Goal: Check status: Check status

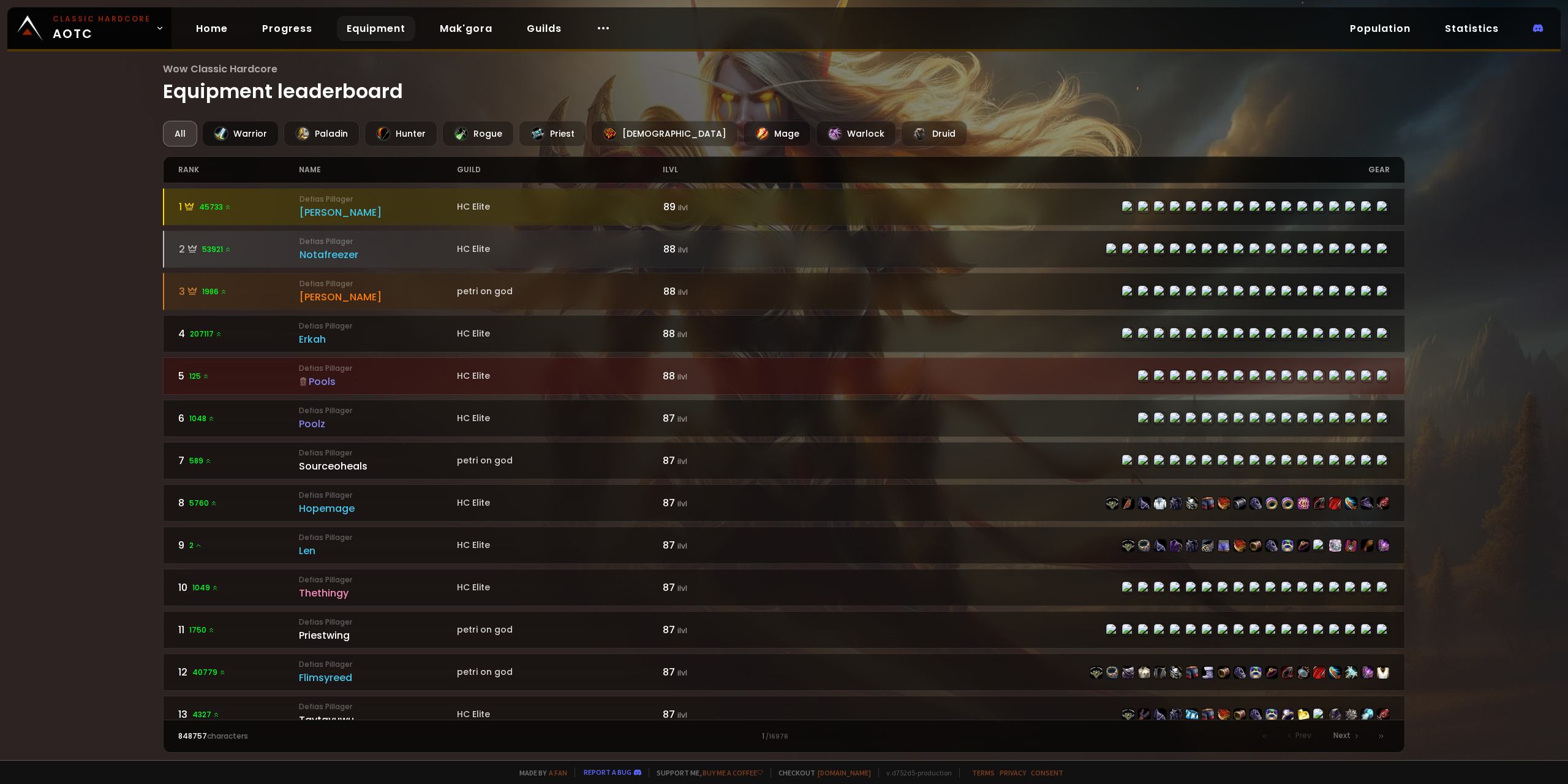
click at [246, 138] on div "Warrior" at bounding box center [240, 134] width 77 height 26
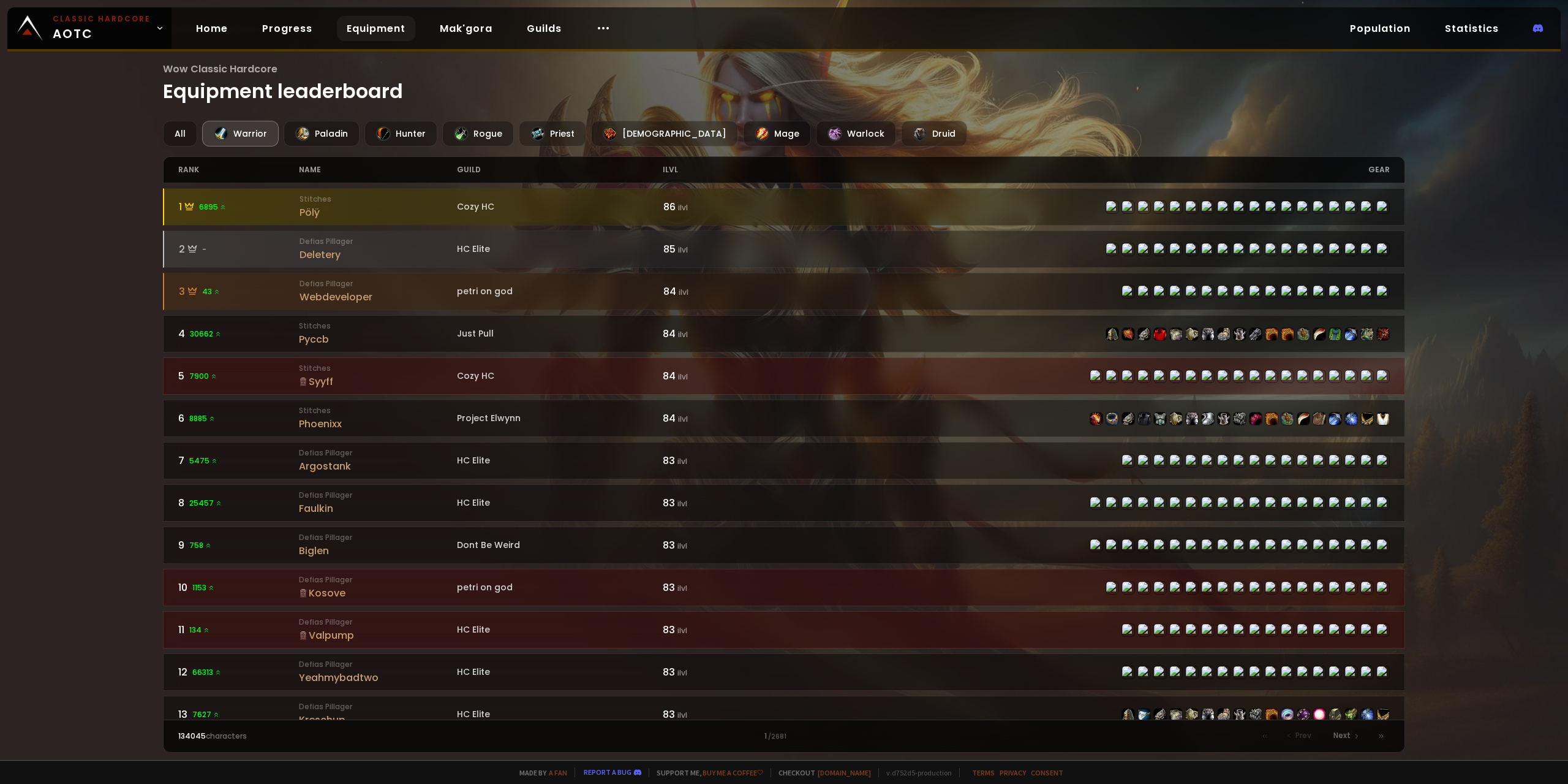
click at [88, 285] on div "Wow Classic Hardcore Equipment leaderboard All Warrior Paladin Hunter Rogue Pri…" at bounding box center [784, 380] width 1568 height 760
click at [66, 313] on div "Wow Classic Hardcore Equipment leaderboard All Warrior Paladin Hunter Rogue Pri…" at bounding box center [784, 380] width 1568 height 760
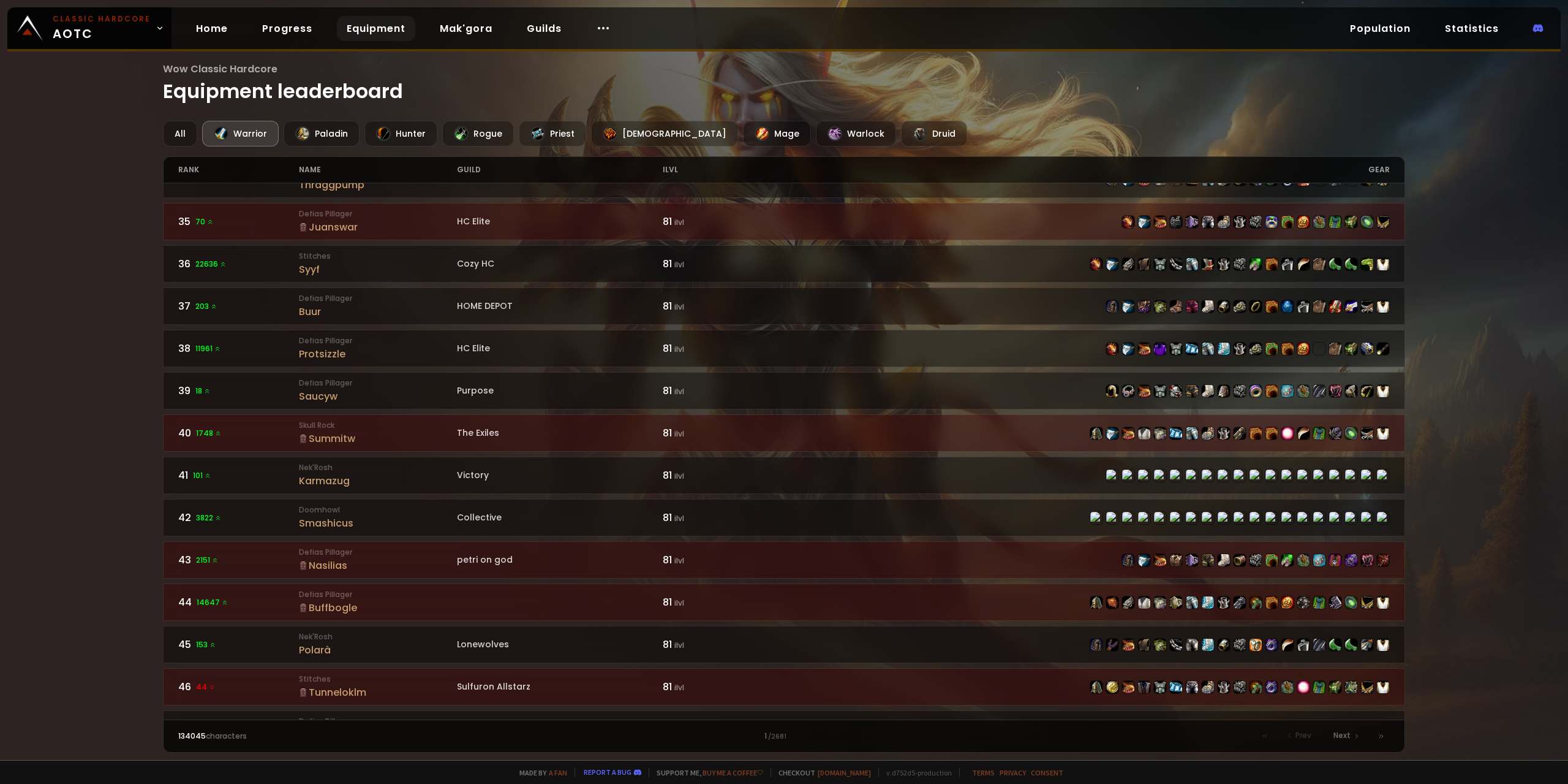
scroll to position [1583, 0]
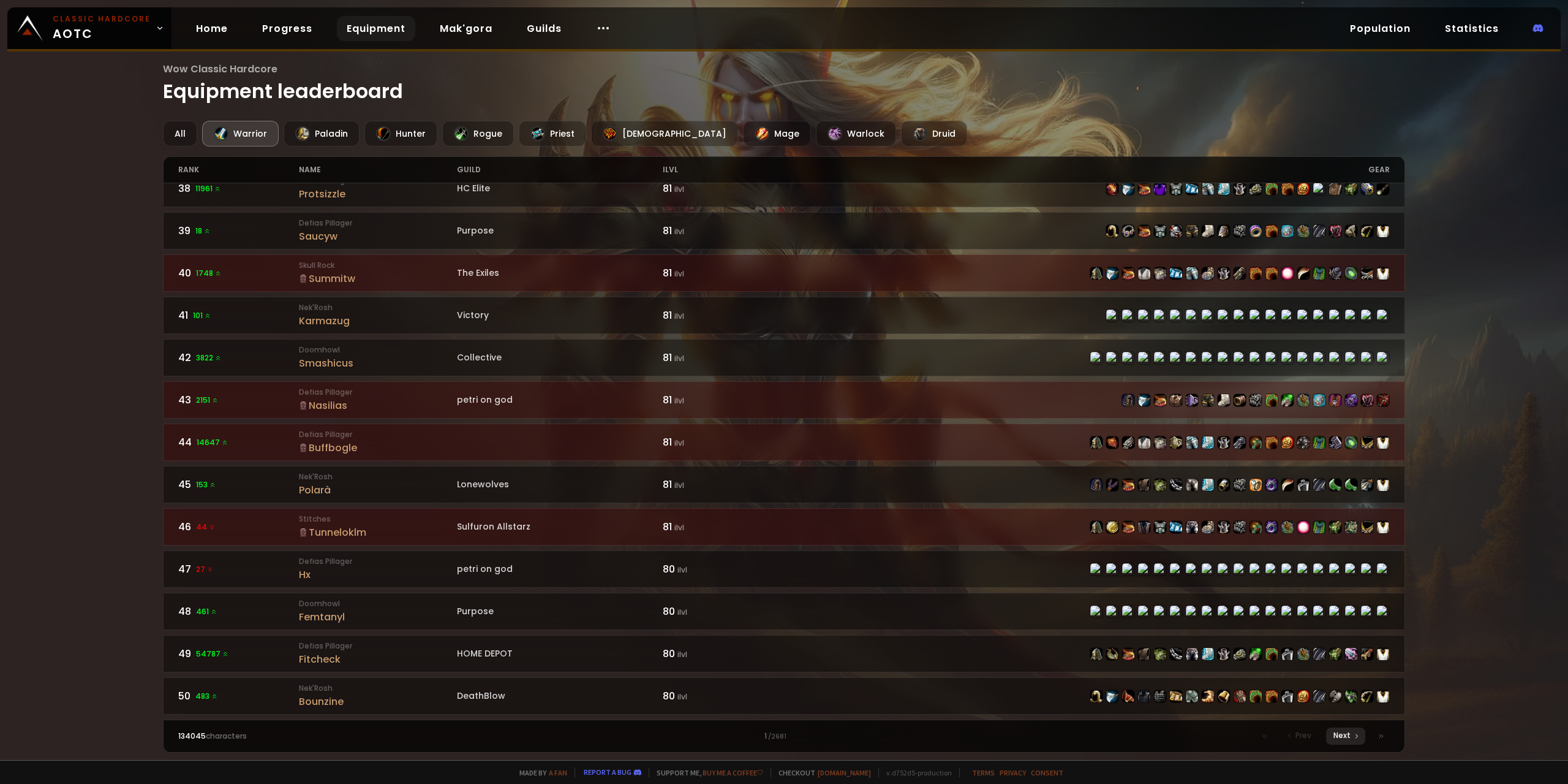
click at [1351, 738] on div "Next" at bounding box center [1344, 736] width 39 height 17
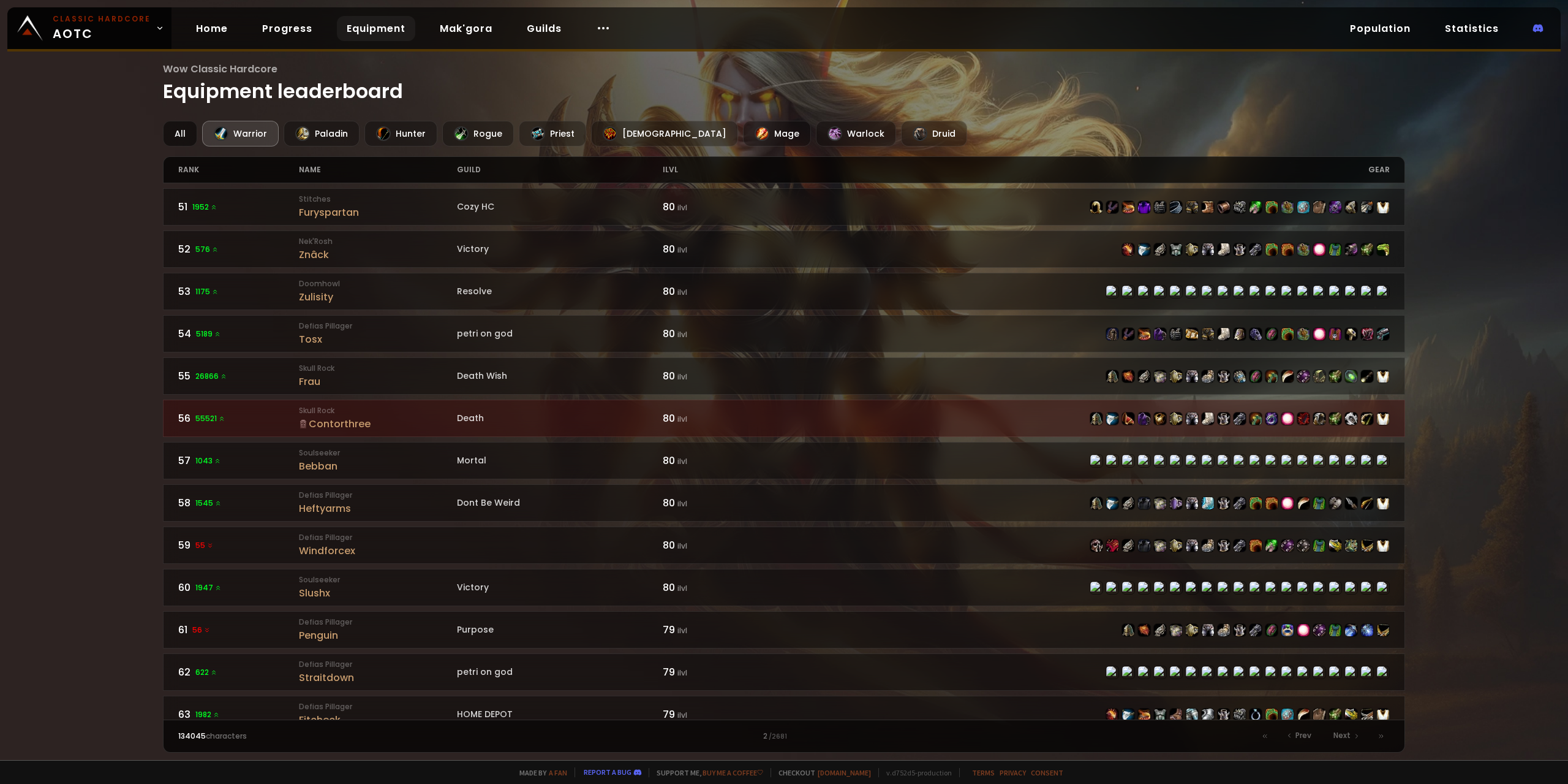
click at [173, 134] on div "All" at bounding box center [180, 134] width 35 height 26
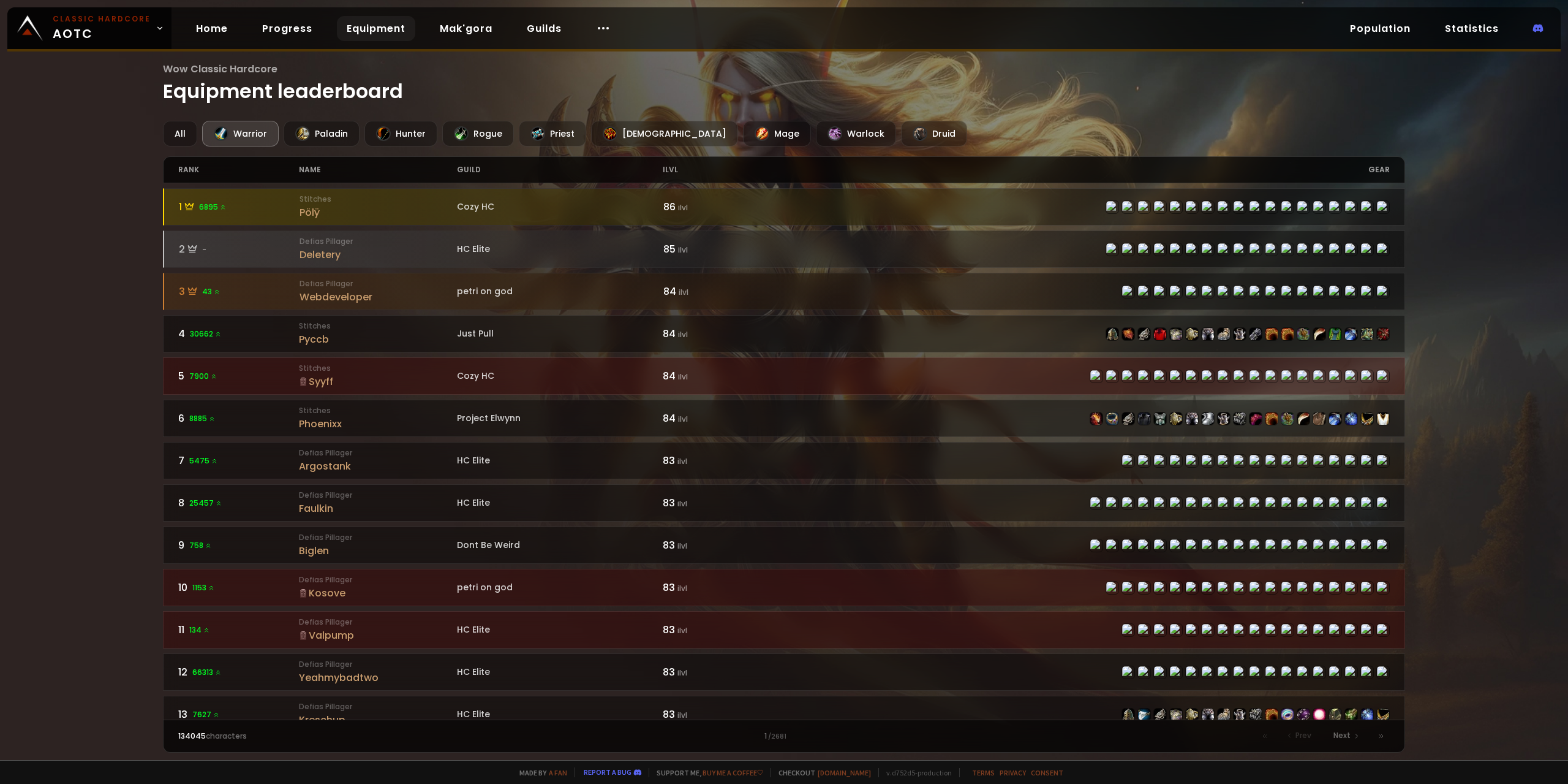
drag, startPoint x: 656, startPoint y: 393, endPoint x: 637, endPoint y: 387, distance: 19.9
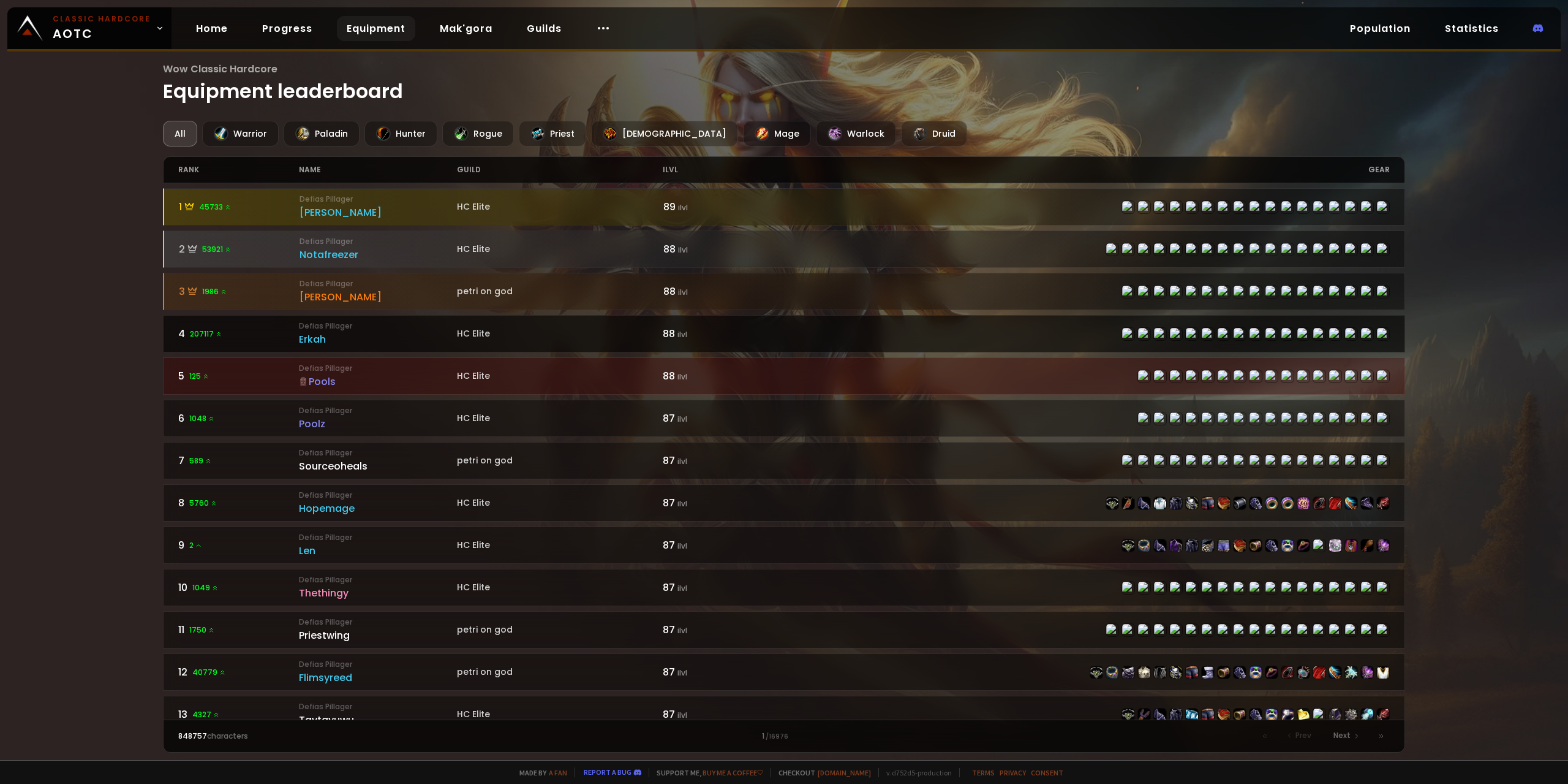
drag, startPoint x: 507, startPoint y: 319, endPoint x: 501, endPoint y: 319, distance: 6.0
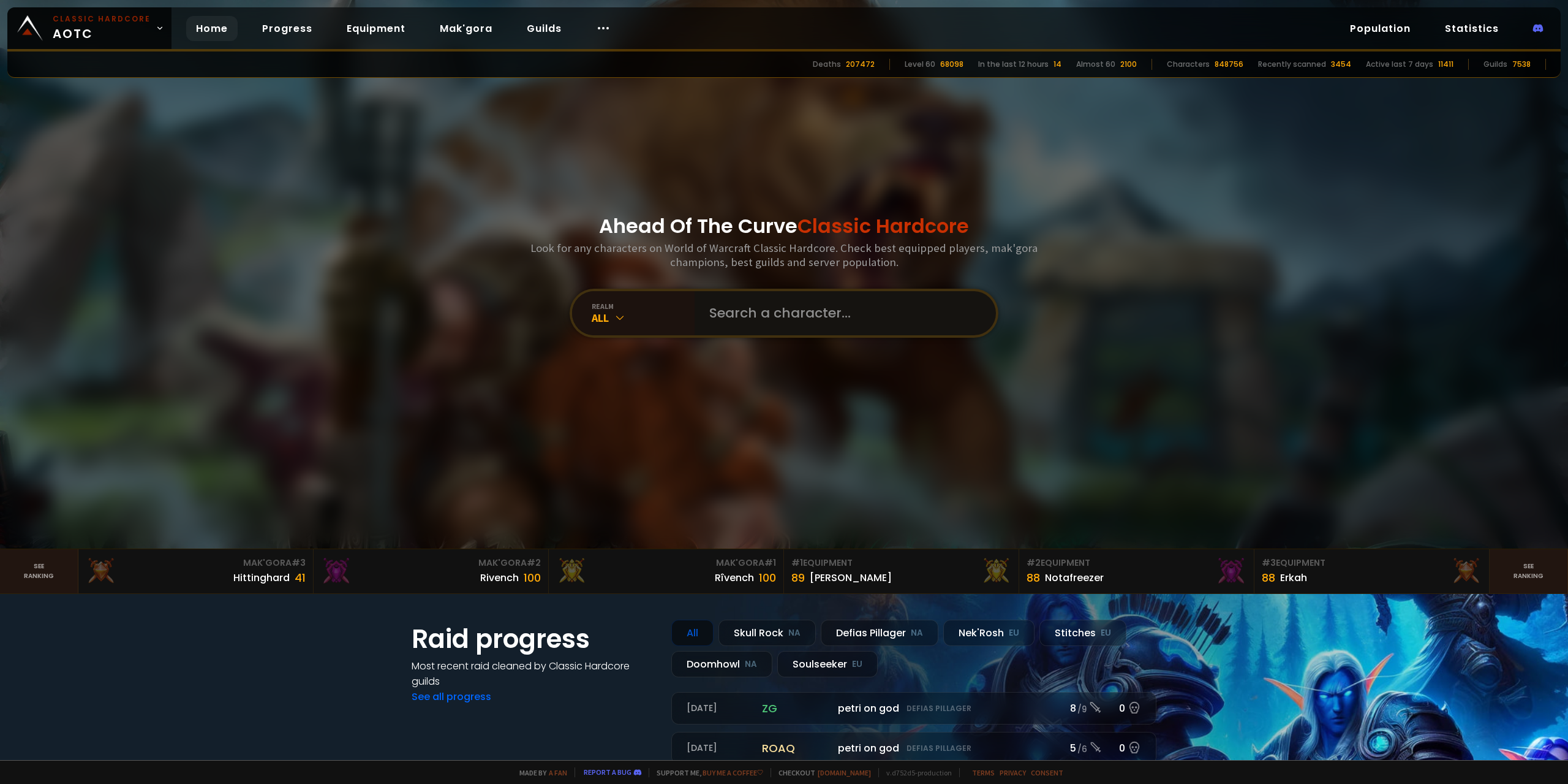
click at [804, 318] on input "text" at bounding box center [841, 313] width 280 height 44
type input "conekungz"
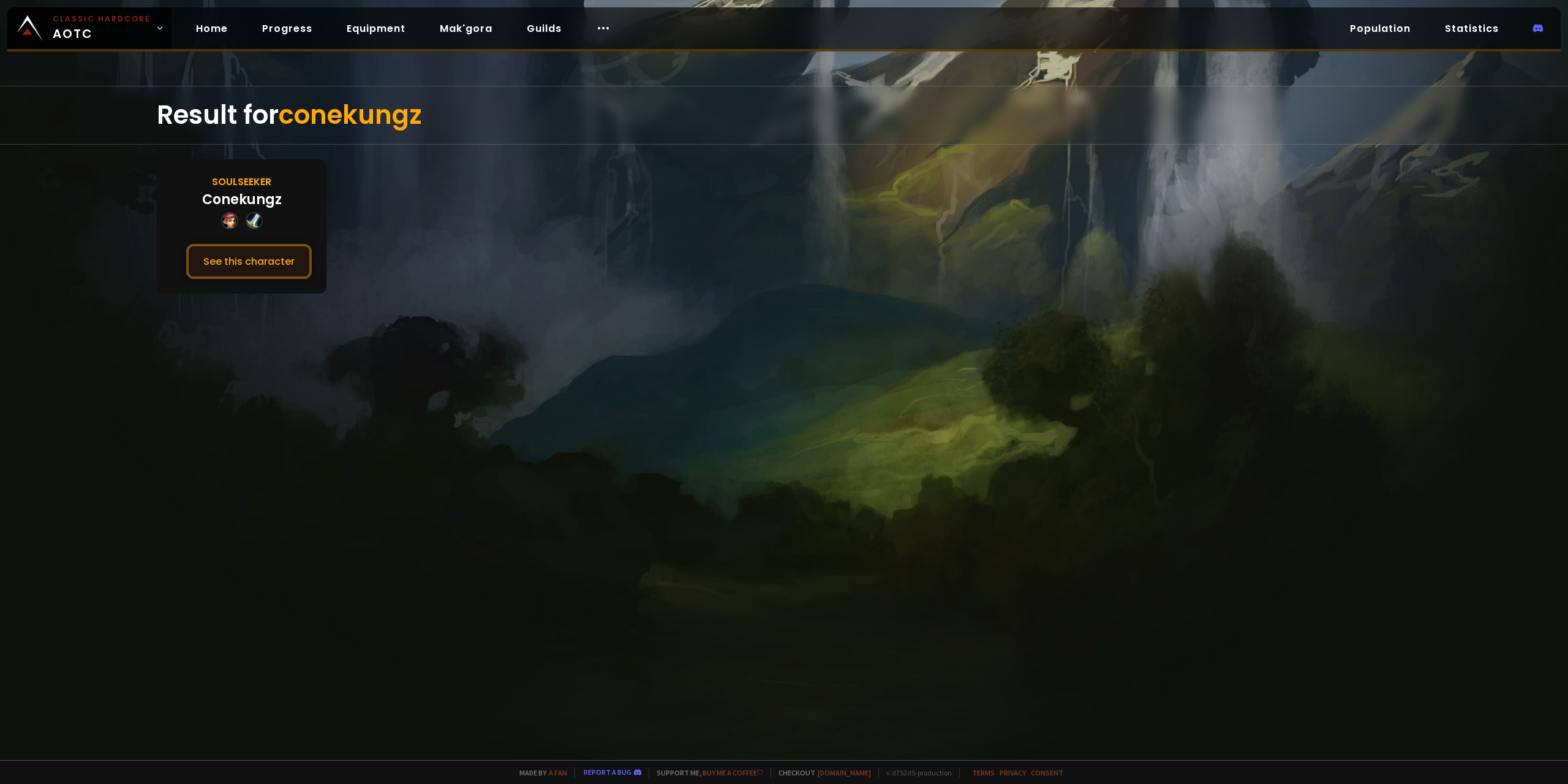
click at [252, 265] on button "See this character" at bounding box center [249, 261] width 125 height 35
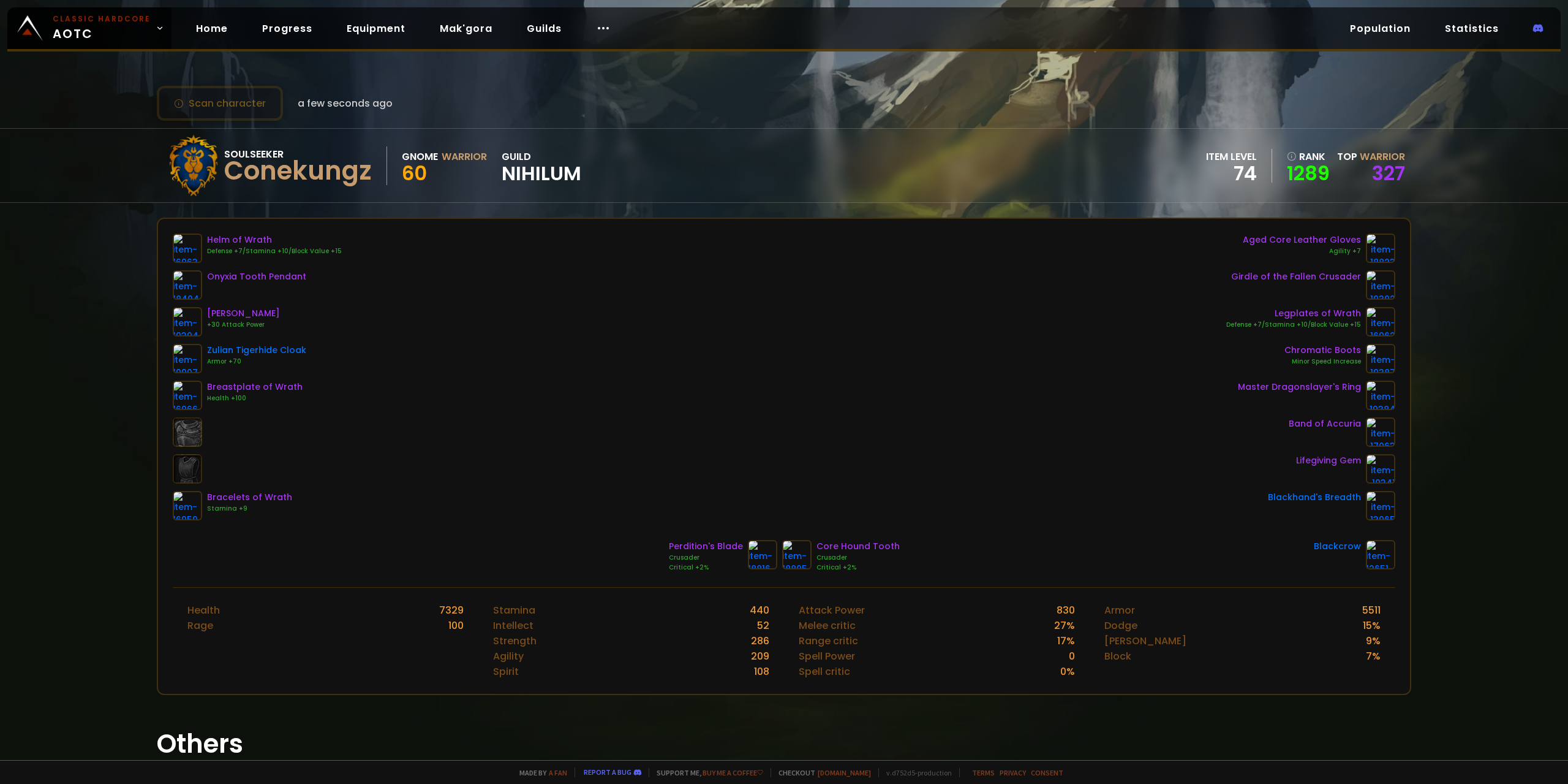
click at [527, 177] on span "Nihilum" at bounding box center [541, 173] width 79 height 18
drag, startPoint x: 292, startPoint y: 103, endPoint x: 392, endPoint y: 97, distance: 100.2
click at [392, 97] on div "Scan character a few seconds ago" at bounding box center [784, 103] width 1254 height 35
drag, startPoint x: 476, startPoint y: 41, endPoint x: 472, endPoint y: 49, distance: 8.9
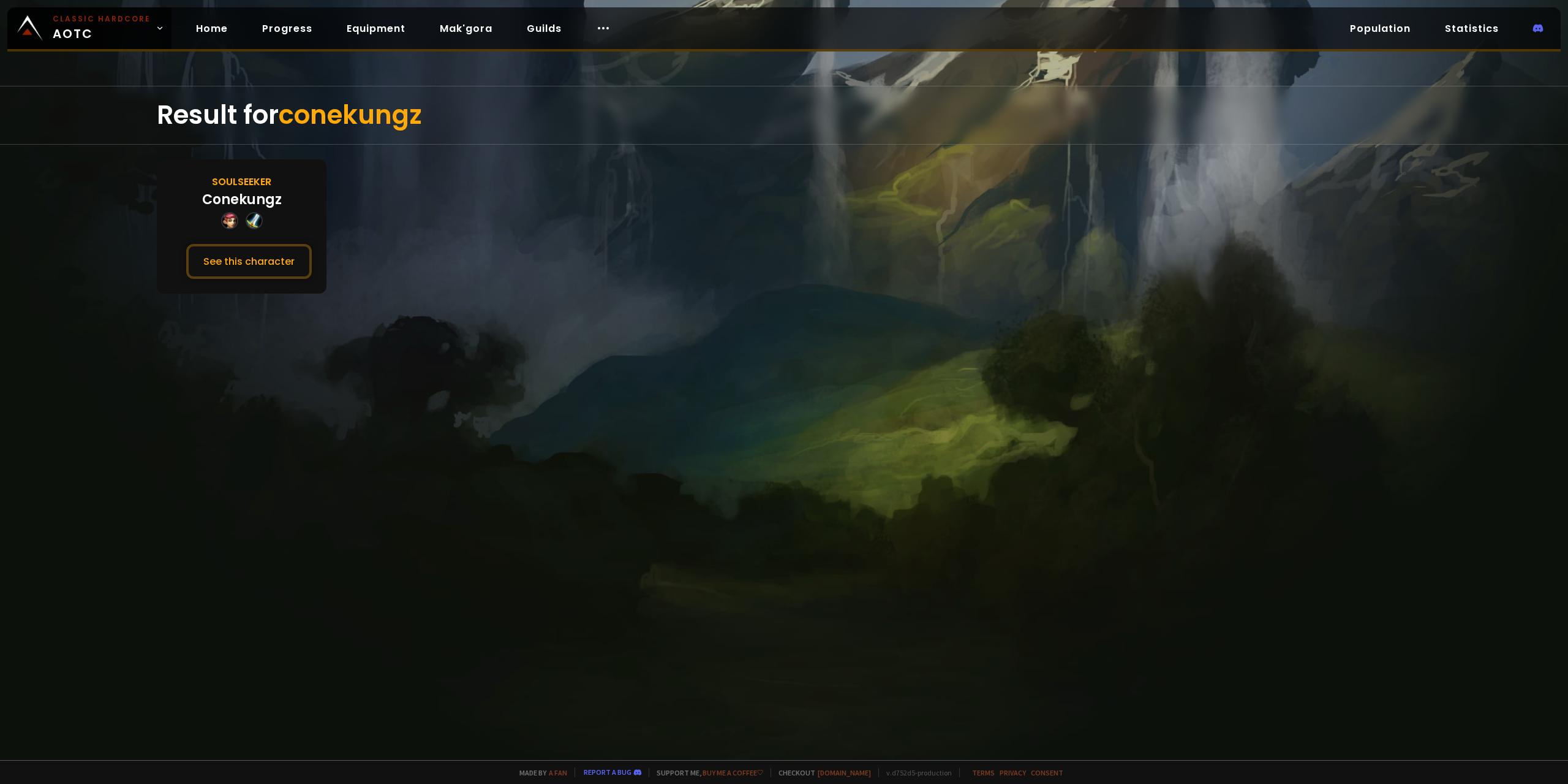
drag, startPoint x: 426, startPoint y: 63, endPoint x: 431, endPoint y: 66, distance: 5.8
